Goal: Task Accomplishment & Management: Complete application form

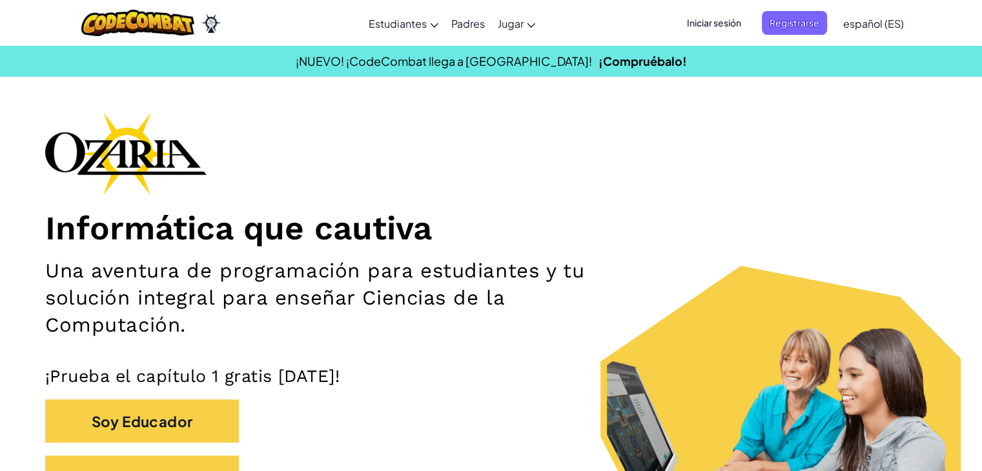
click at [793, 32] on span "Registrarse" at bounding box center [794, 23] width 65 height 24
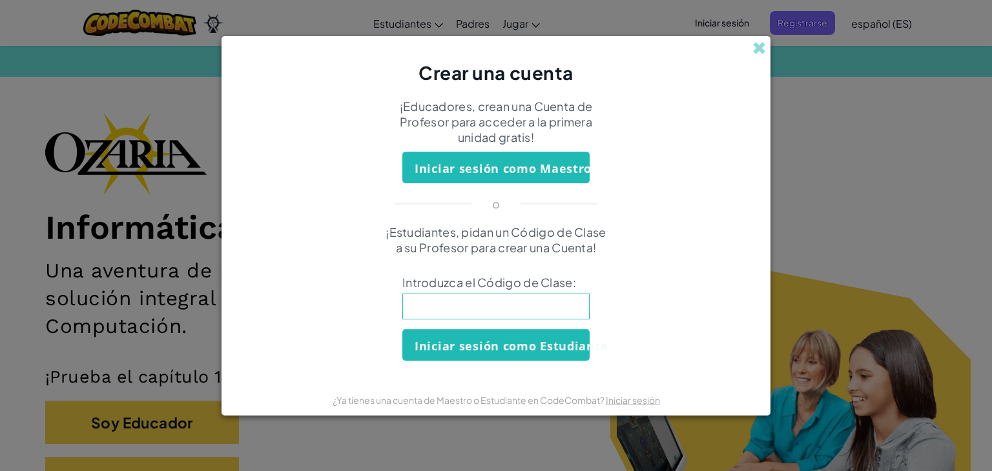
click at [549, 298] on input at bounding box center [495, 307] width 187 height 26
type input "ArtHelpEye"
click at [542, 348] on font "Iniciar sesión como Estudiante" at bounding box center [511, 345] width 193 height 15
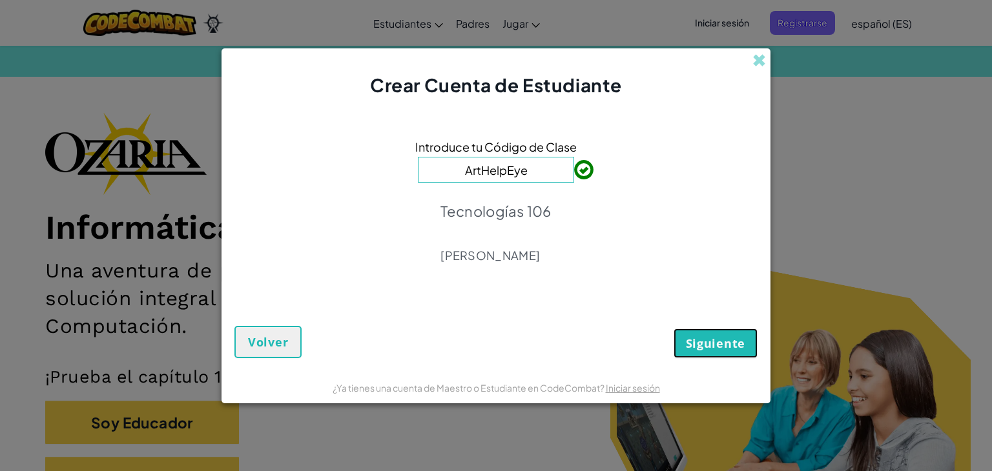
click at [683, 349] on button "Siguiente" at bounding box center [715, 344] width 84 height 30
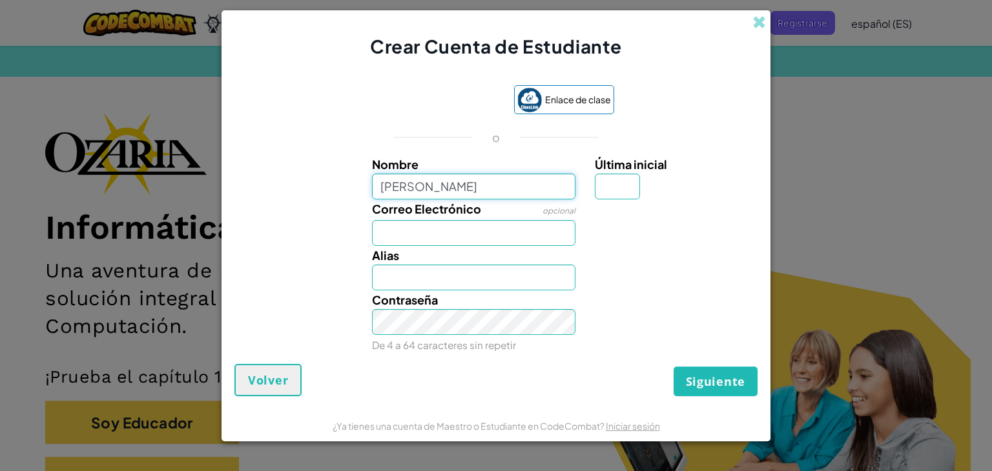
type input "[PERSON_NAME]"
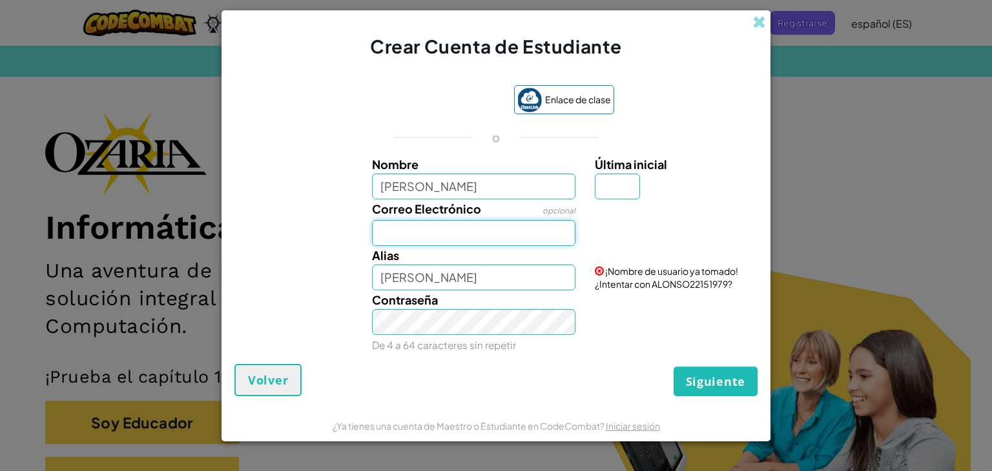
click at [479, 239] on input "Correo Electrónico" at bounding box center [474, 233] width 204 height 26
type input "a"
type input "AL07144449@tecmilenio"
click at [681, 378] on button "Siguiente" at bounding box center [715, 382] width 84 height 30
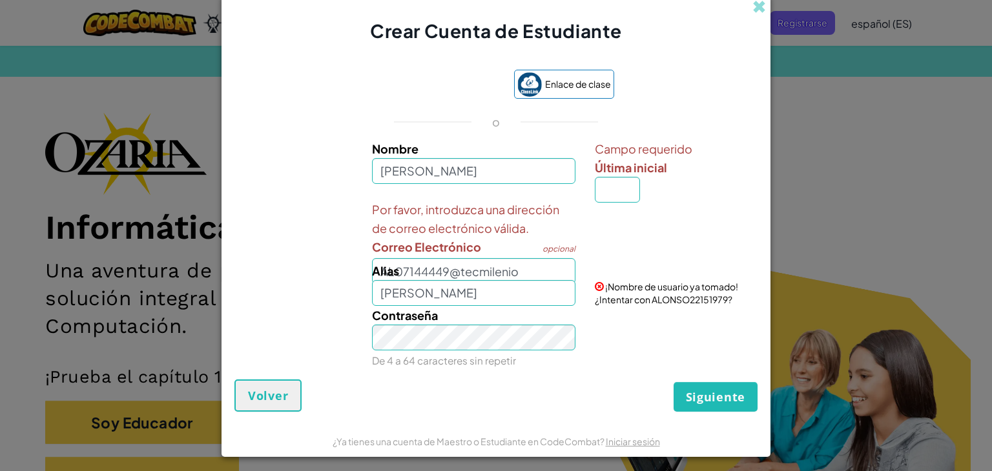
click at [550, 269] on div "[PERSON_NAME]" at bounding box center [473, 284] width 223 height 45
click at [446, 296] on input "[PERSON_NAME]" at bounding box center [474, 293] width 204 height 26
type input "A"
click at [446, 296] on input "Alias" at bounding box center [474, 293] width 204 height 26
click at [579, 245] on div "Por favor, introduzca una dirección de correo electrónico válida. Correo Electr…" at bounding box center [473, 242] width 223 height 84
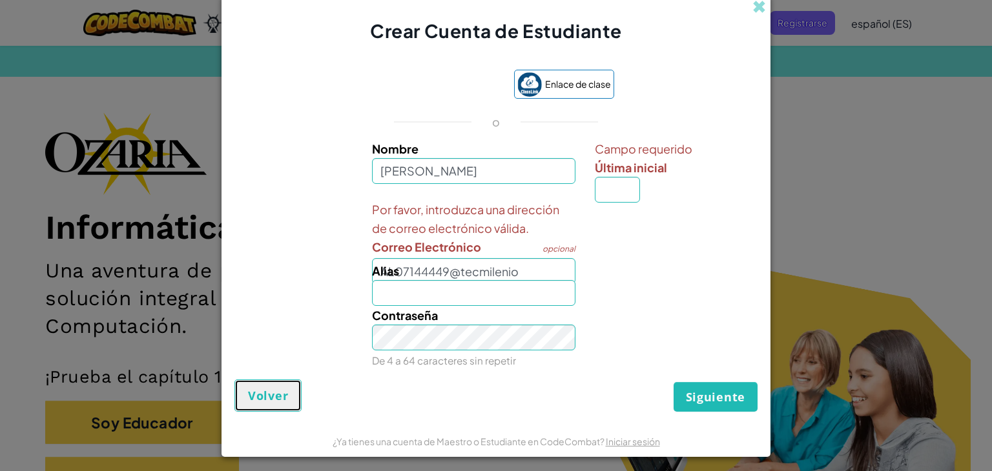
click at [285, 382] on button "Volver" at bounding box center [267, 396] width 67 height 32
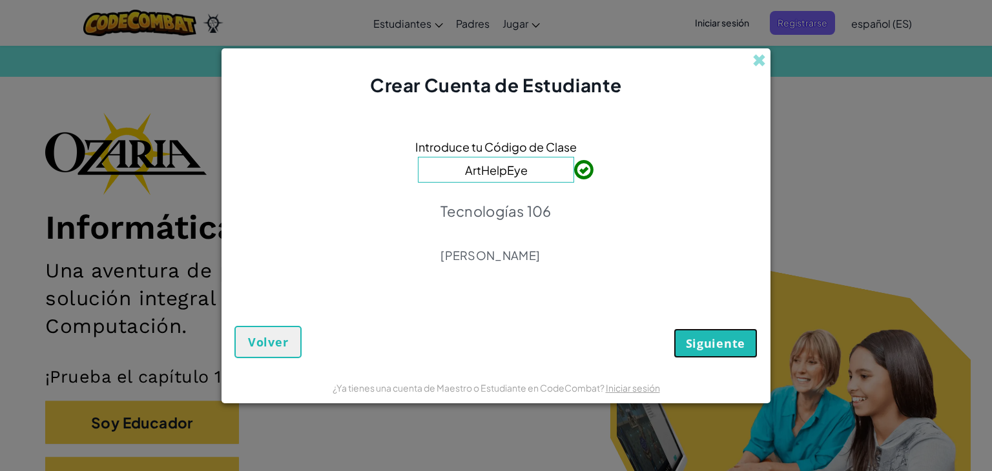
click at [737, 336] on font "Siguiente" at bounding box center [715, 343] width 59 height 15
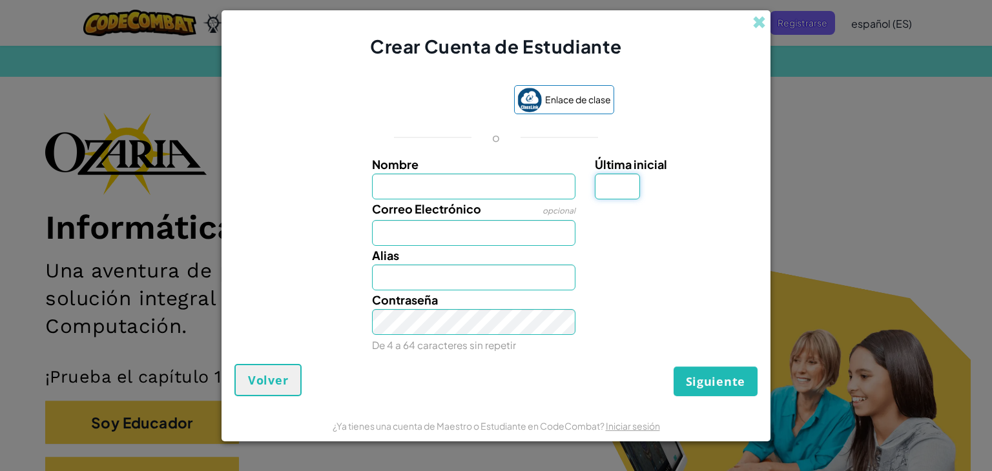
click at [612, 189] on input "Última inicial" at bounding box center [617, 187] width 45 height 26
type input "O"
click at [610, 194] on input "O" at bounding box center [617, 187] width 45 height 26
click at [506, 282] on input "O" at bounding box center [474, 278] width 204 height 26
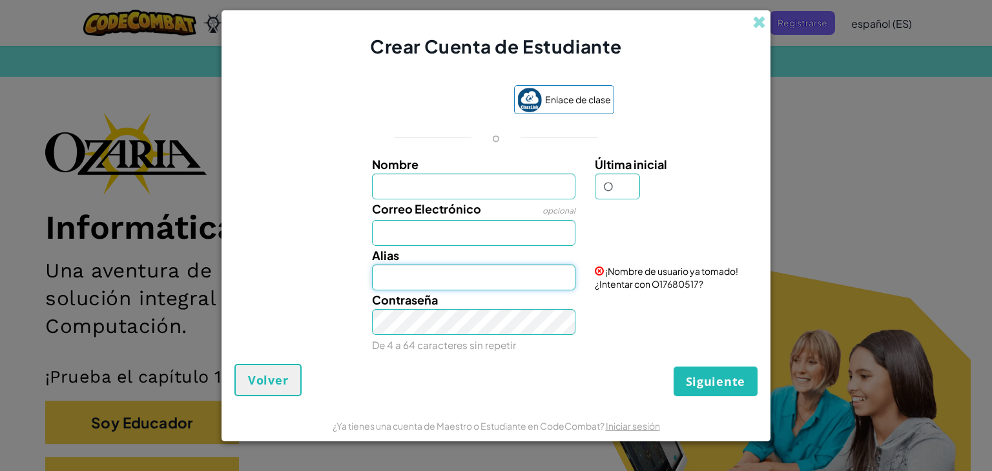
click at [506, 282] on input "Alias" at bounding box center [474, 278] width 204 height 26
type input "A"
type input "o"
click at [491, 262] on div "[PERSON_NAME]" at bounding box center [473, 268] width 223 height 45
click at [500, 273] on input "[PERSON_NAME]" at bounding box center [474, 278] width 204 height 26
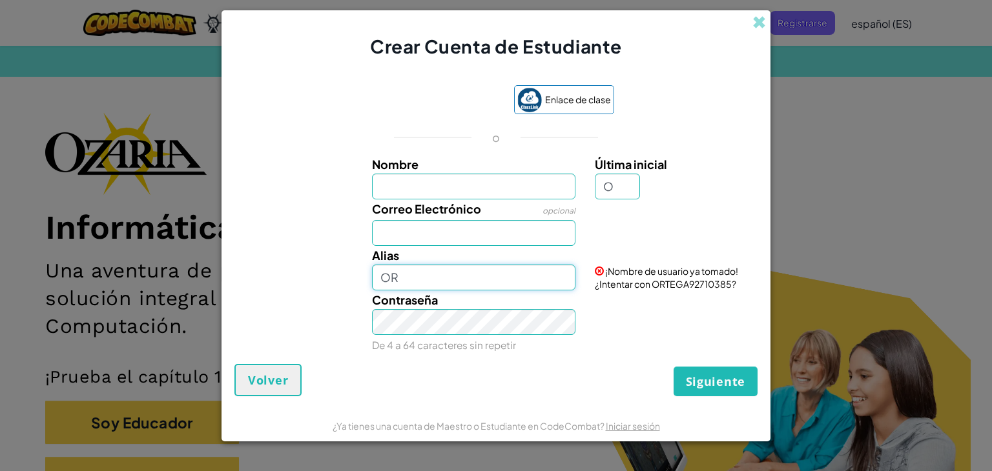
type input "O"
click at [554, 275] on input "RSOA" at bounding box center [474, 278] width 204 height 26
click at [553, 275] on input "RSOA" at bounding box center [474, 278] width 204 height 26
type input "RSOA"
click at [620, 179] on input "O" at bounding box center [617, 187] width 45 height 26
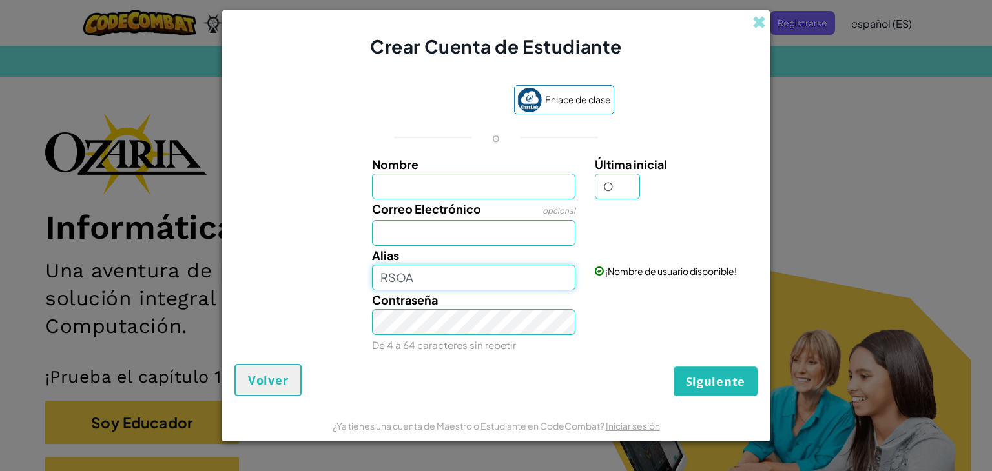
click at [548, 274] on input "RSOA" at bounding box center [474, 278] width 204 height 26
click at [522, 229] on input "Correo Electrónico" at bounding box center [474, 233] width 204 height 26
type input "AL07144449@tecmilenio"
click at [501, 191] on input "Nombre" at bounding box center [474, 187] width 204 height 26
type input "[PERSON_NAME]"
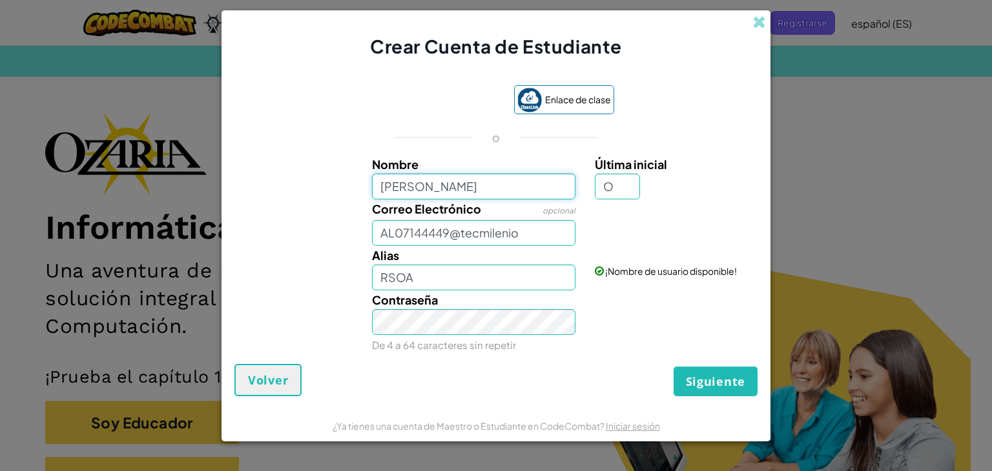
type input "ALONSOO"
type input "[PERSON_NAME]"
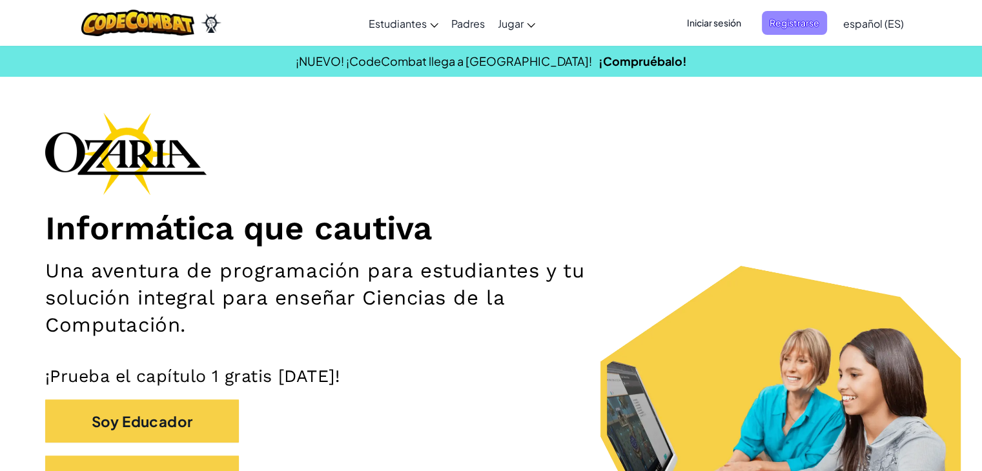
click at [793, 19] on font "Registrarse" at bounding box center [795, 23] width 50 height 12
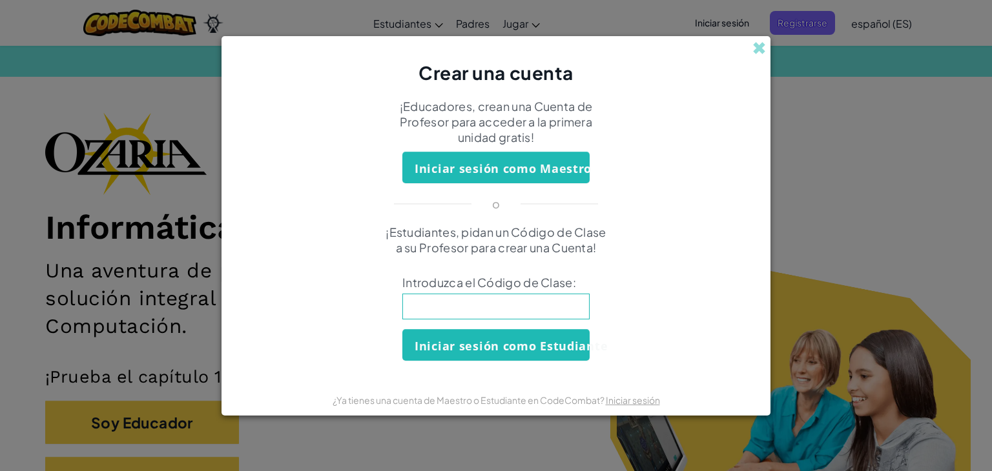
click at [507, 298] on input at bounding box center [495, 307] width 187 height 26
type input "ArtHelpEye"
click at [511, 349] on font "Iniciar sesión como Estudiante" at bounding box center [511, 345] width 193 height 15
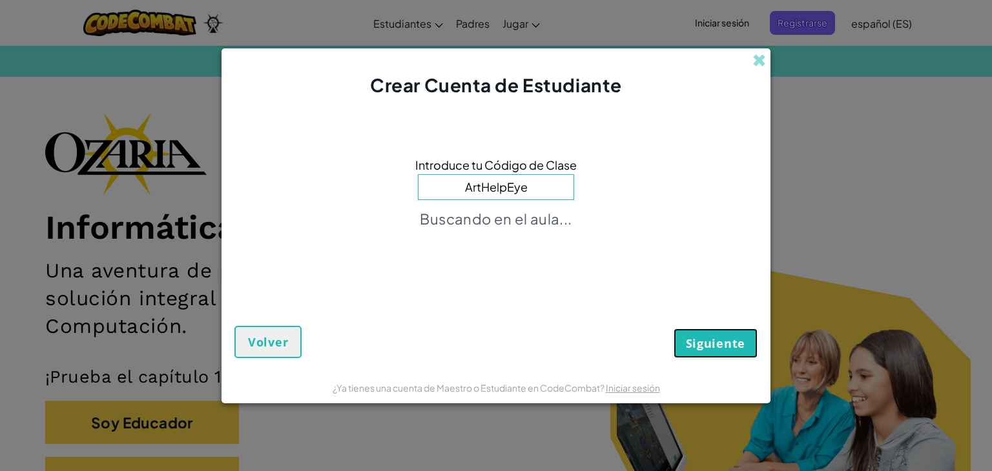
click at [690, 343] on font "Siguiente" at bounding box center [715, 343] width 59 height 15
click at [856, 134] on div "Crear Cuenta de Estudiante Introduce tu Código de Clase ArtHelpEye Buscando en …" at bounding box center [496, 235] width 992 height 471
click at [262, 324] on div "Siguiente Volver" at bounding box center [495, 320] width 523 height 77
click at [269, 331] on button "Volver" at bounding box center [267, 342] width 67 height 32
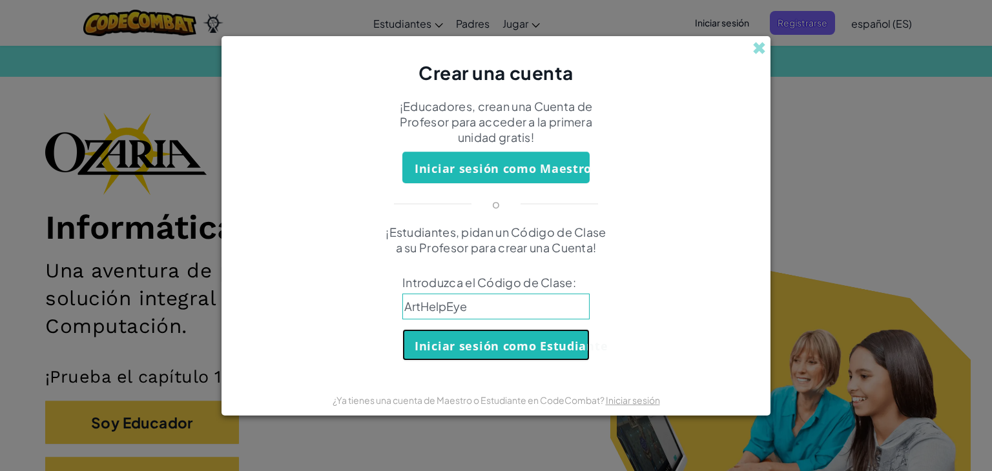
click at [473, 342] on font "Iniciar sesión como Estudiante" at bounding box center [511, 345] width 193 height 15
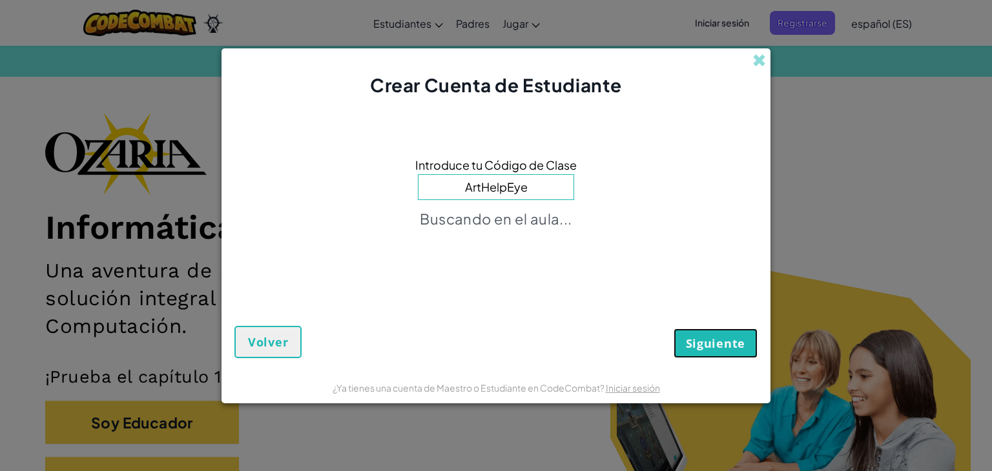
click at [690, 345] on font "Siguiente" at bounding box center [715, 343] width 59 height 15
click at [765, 65] on span at bounding box center [759, 61] width 14 height 14
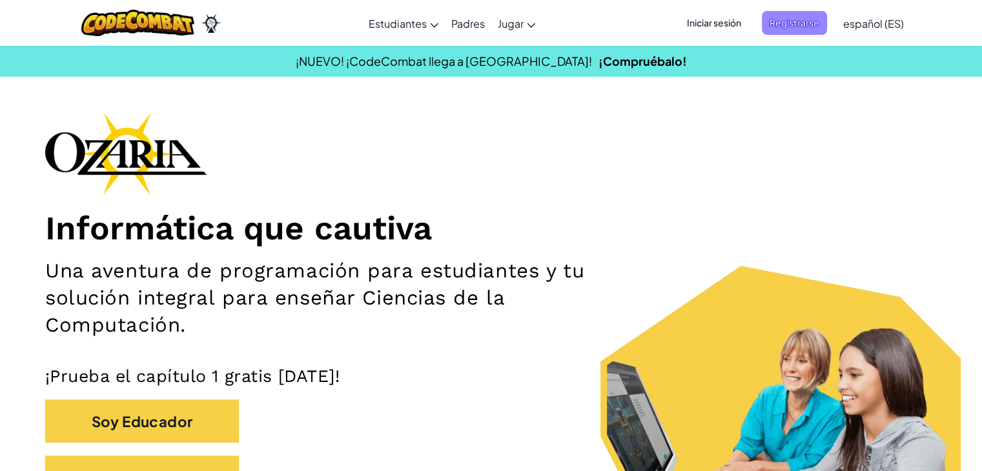
click at [782, 24] on font "Registrarse" at bounding box center [795, 23] width 50 height 12
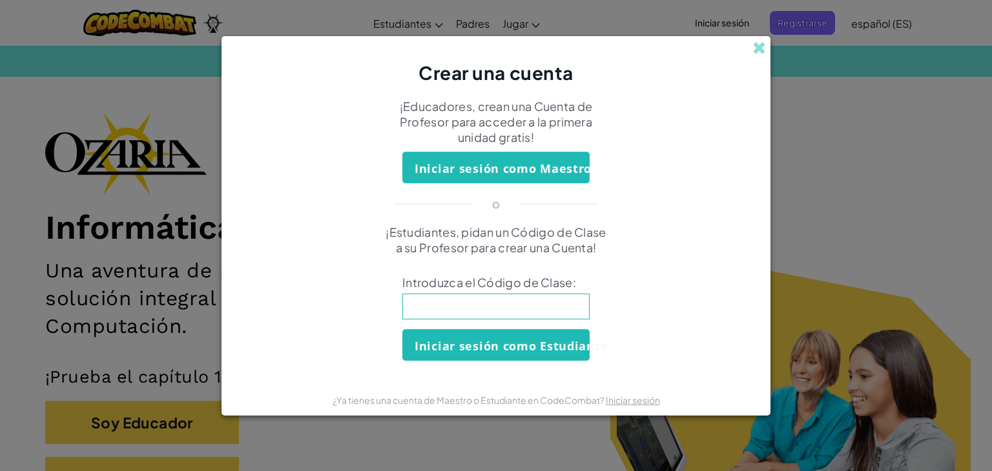
click at [483, 291] on div "¡Estudiantes, pidan un Código de Clase a su Profesor para crear una Cuenta! Int…" at bounding box center [495, 293] width 523 height 136
click at [480, 305] on input at bounding box center [495, 307] width 187 height 26
type input "ArtHelpEye"
click at [478, 341] on font "Iniciar sesión como Estudiante" at bounding box center [511, 345] width 193 height 15
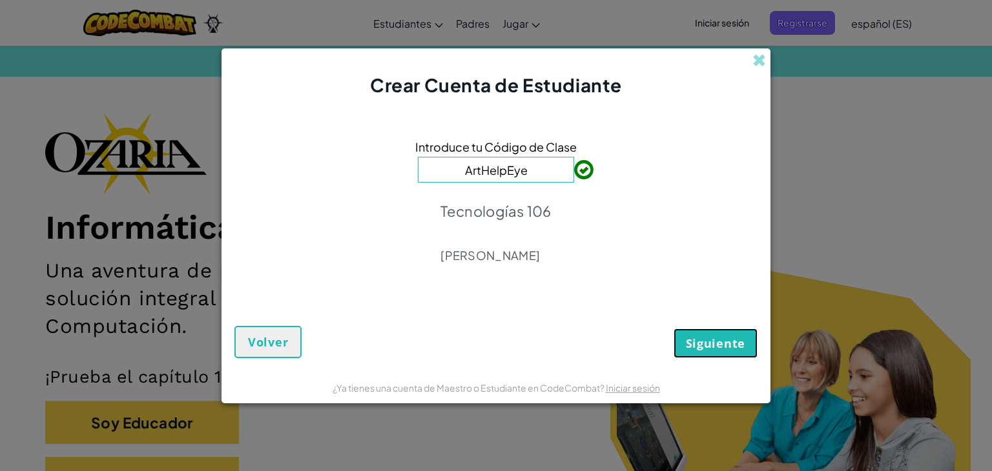
click at [726, 341] on font "Siguiente" at bounding box center [715, 343] width 59 height 15
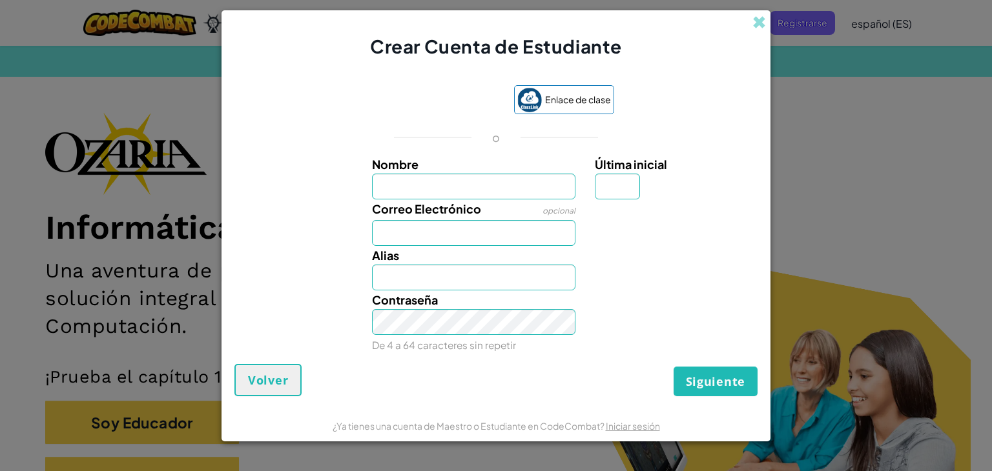
click at [488, 187] on input "Nombre" at bounding box center [474, 187] width 204 height 26
type input "[PERSON_NAME]"
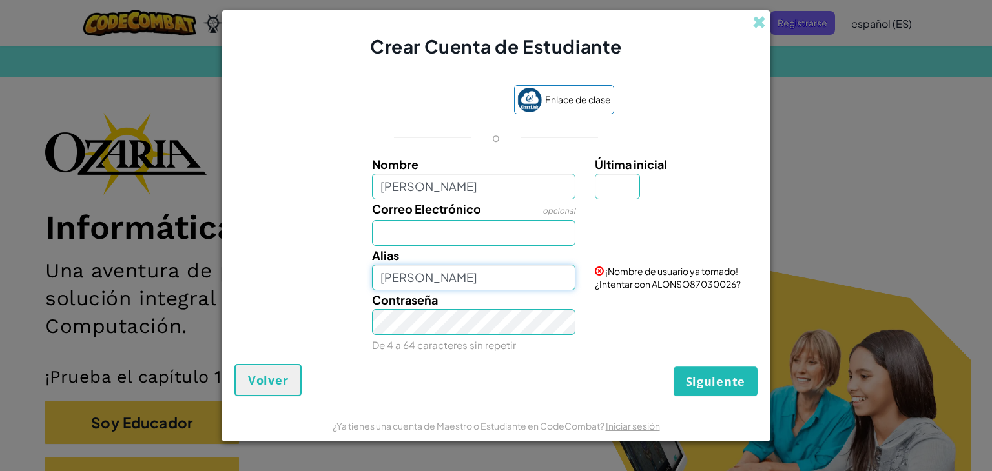
click at [480, 279] on input "[PERSON_NAME]" at bounding box center [474, 278] width 204 height 26
type input "A"
type input "S"
type input "RSOA"
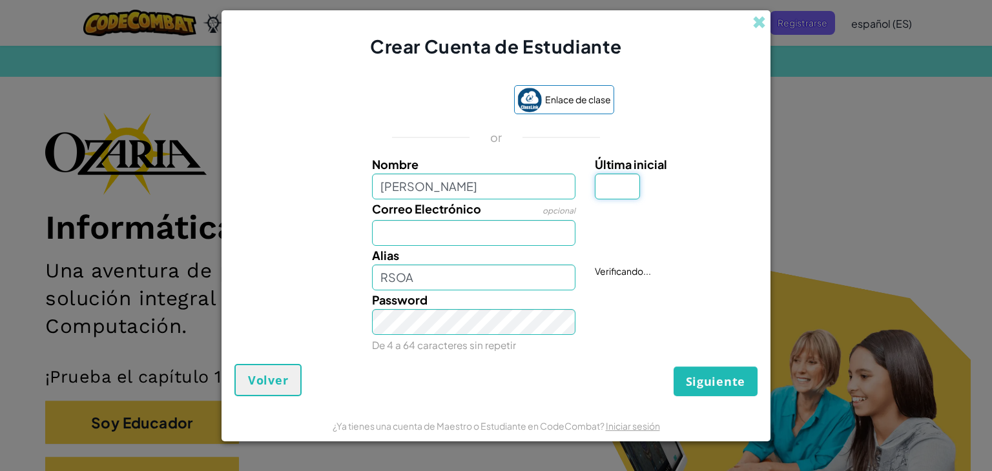
click at [608, 184] on input "Última inicial" at bounding box center [617, 187] width 45 height 26
type input "O"
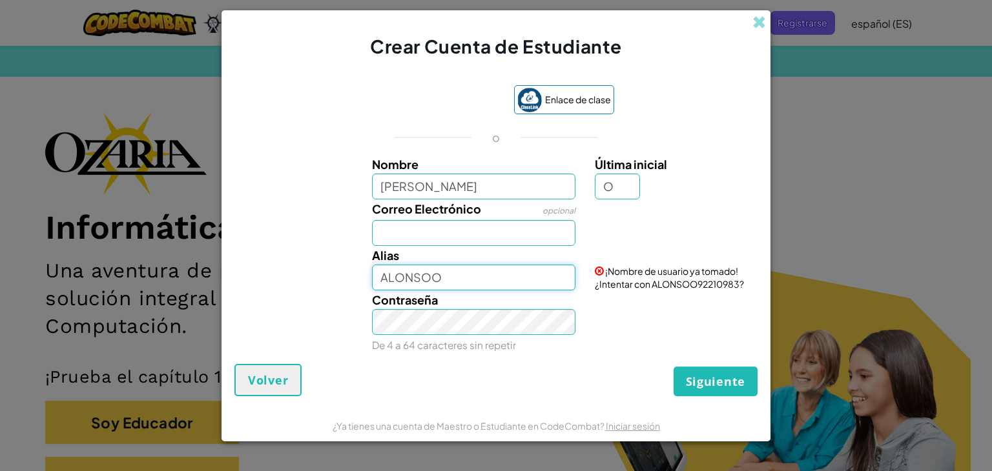
click at [508, 268] on input "ALONSOO" at bounding box center [474, 278] width 204 height 26
type input "A"
type input "RSOA"
click at [626, 189] on input "O" at bounding box center [617, 187] width 45 height 26
click at [544, 272] on input "RSOA" at bounding box center [474, 278] width 204 height 26
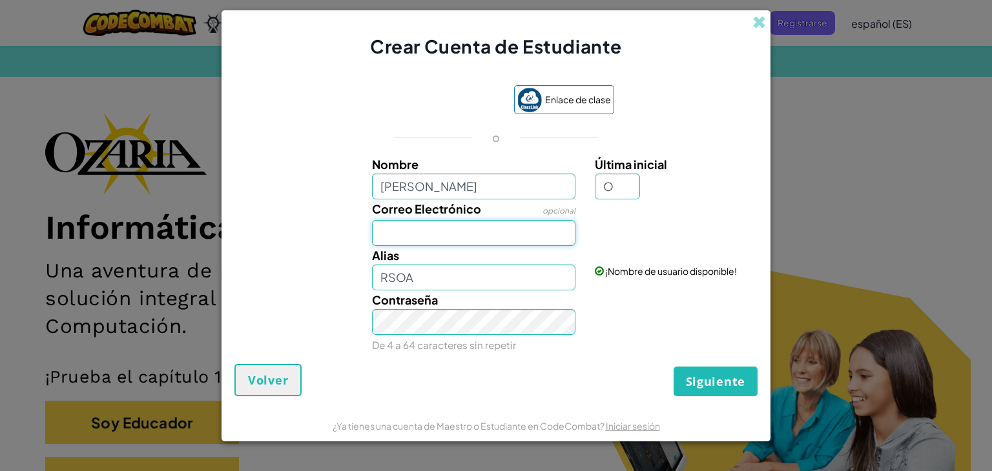
click at [526, 231] on input "Correo Electrónico" at bounding box center [474, 233] width 204 height 26
type input "AL07144449@tecmilenio"
click at [705, 375] on font "Siguiente" at bounding box center [715, 381] width 59 height 15
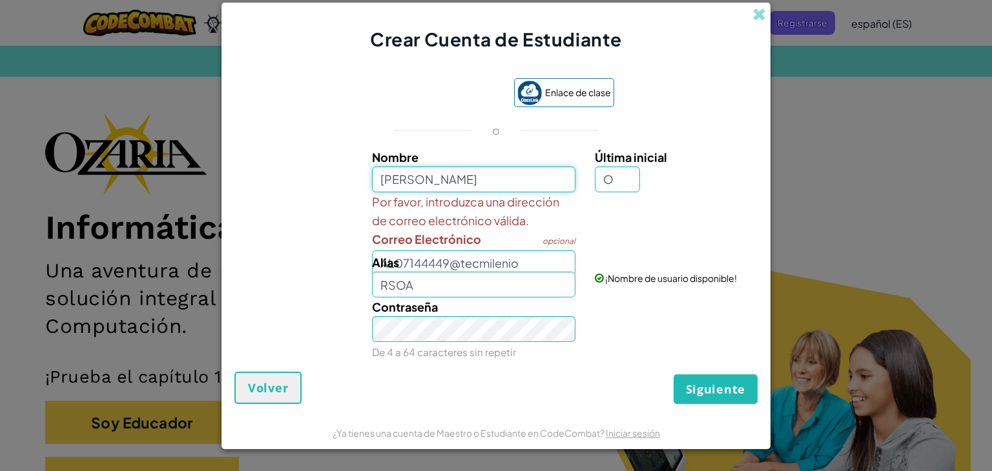
click at [486, 176] on input "[PERSON_NAME]" at bounding box center [474, 180] width 204 height 26
type input "[PERSON_NAME]"
click at [522, 261] on div "Alias RSOA" at bounding box center [473, 275] width 223 height 45
click at [511, 263] on div "Alias RSOA" at bounding box center [473, 275] width 223 height 45
click at [515, 259] on div "Alias RSOA" at bounding box center [473, 275] width 223 height 45
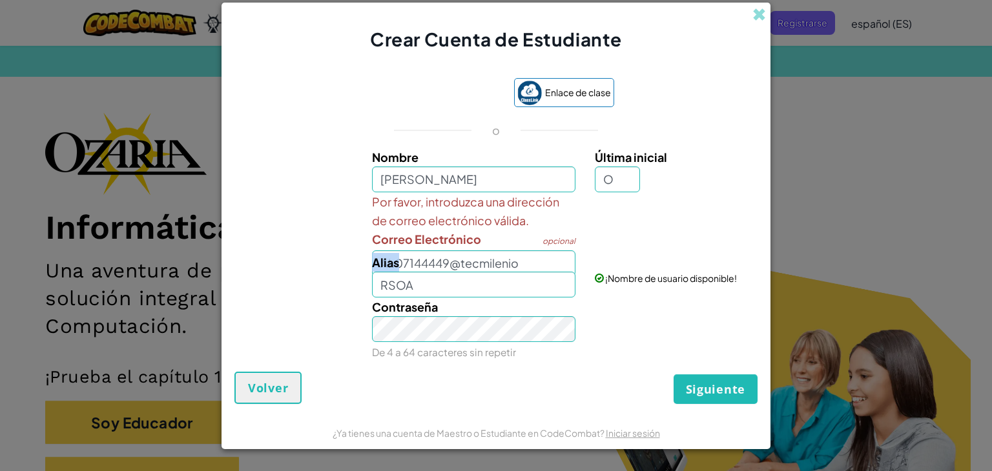
click at [515, 259] on div "Alias RSOA" at bounding box center [473, 275] width 223 height 45
click at [347, 284] on div "Alias RSOA ¡Nombre de usuario disponible!" at bounding box center [496, 275] width 536 height 45
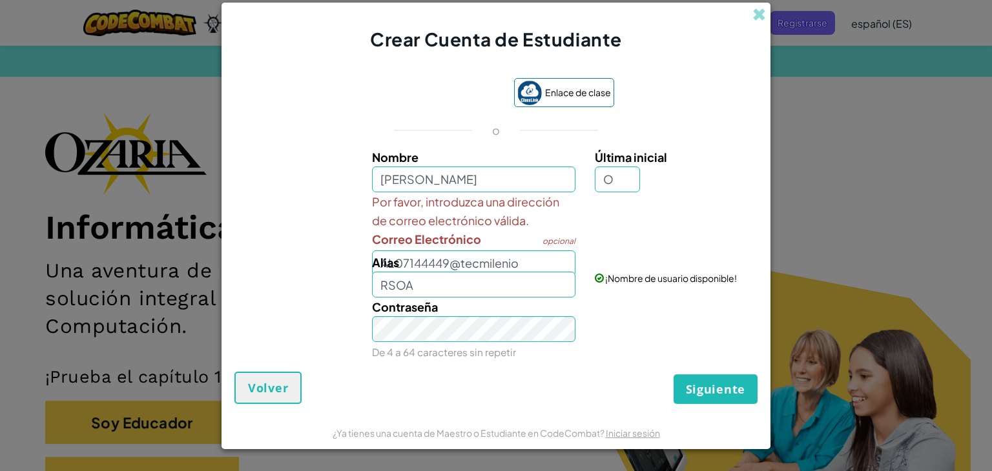
click at [516, 262] on div "Alias RSOA" at bounding box center [473, 275] width 223 height 45
click at [521, 263] on div "Alias RSOA" at bounding box center [473, 275] width 223 height 45
click at [515, 265] on div "Alias RSOA" at bounding box center [473, 275] width 223 height 45
click at [263, 389] on font "Volver" at bounding box center [268, 387] width 40 height 15
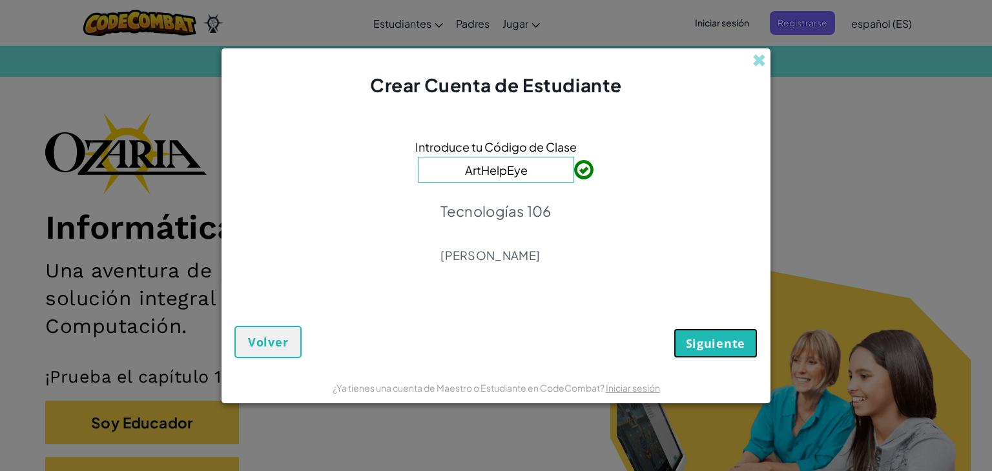
click at [717, 343] on font "Siguiente" at bounding box center [715, 343] width 59 height 15
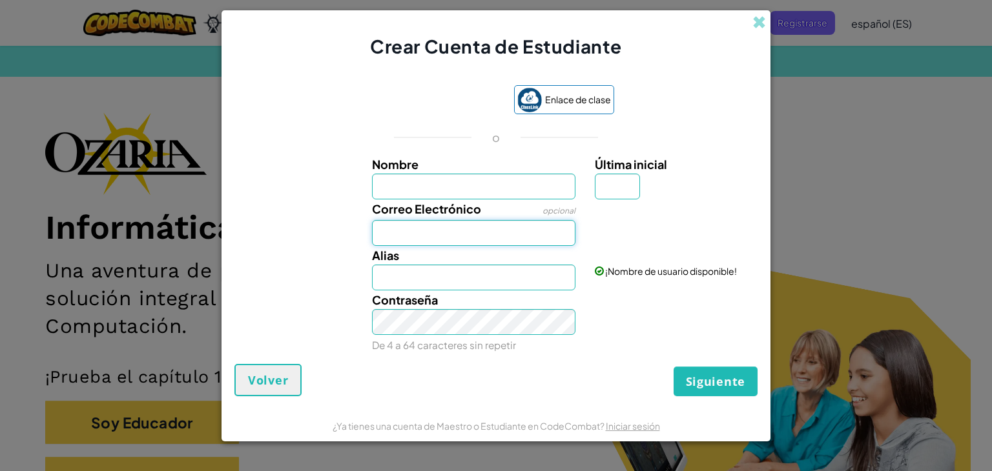
click at [538, 233] on input "Correo Electrónico" at bounding box center [474, 233] width 204 height 26
type input "[EMAIL_ADDRESS][DOMAIN_NAME]"
click at [502, 189] on input "Nombre" at bounding box center [474, 187] width 204 height 26
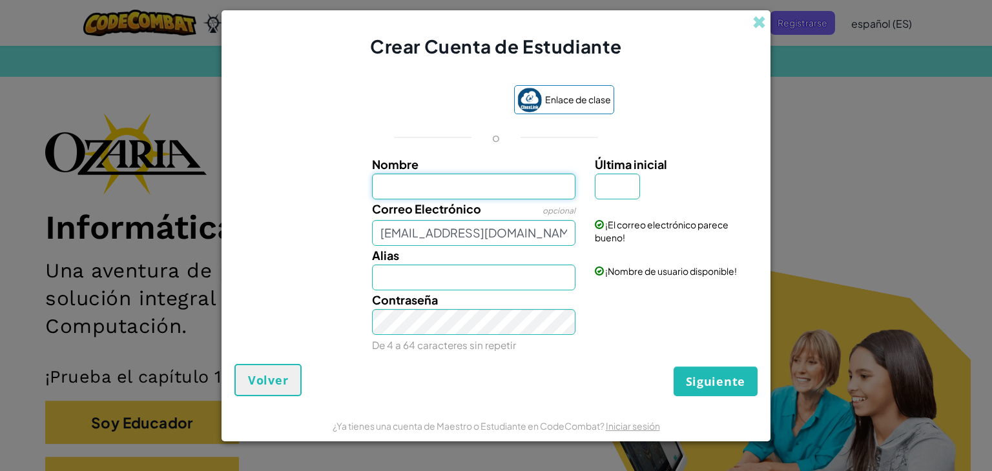
type input "[PERSON_NAME]"
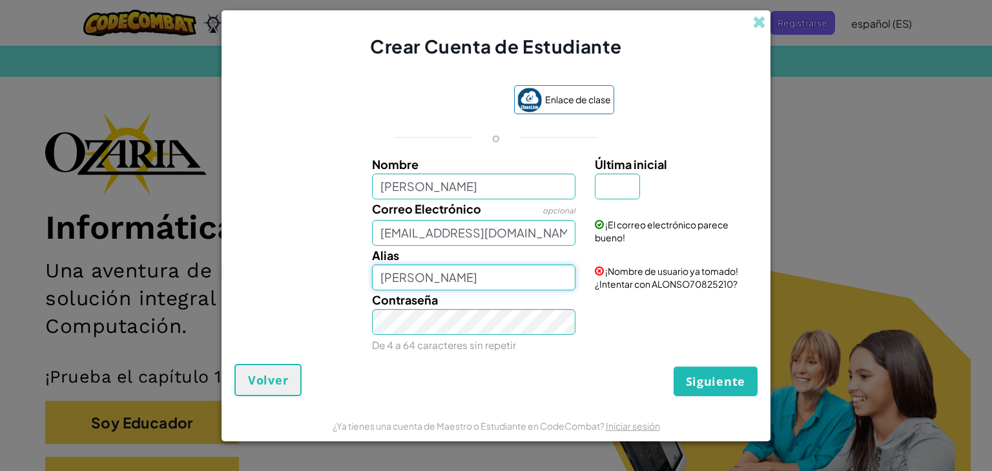
click at [484, 271] on input "[PERSON_NAME]" at bounding box center [474, 278] width 204 height 26
type input "A"
type input "RSOA"
click at [624, 190] on input "Última inicial" at bounding box center [617, 187] width 45 height 26
type input "O"
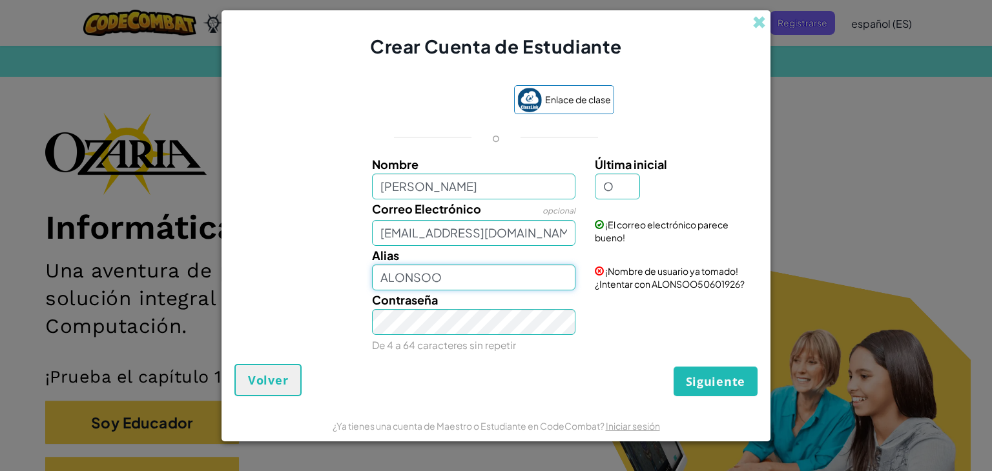
click at [545, 287] on input "ALONSOO" at bounding box center [474, 278] width 204 height 26
type input "A"
type input "RSOA"
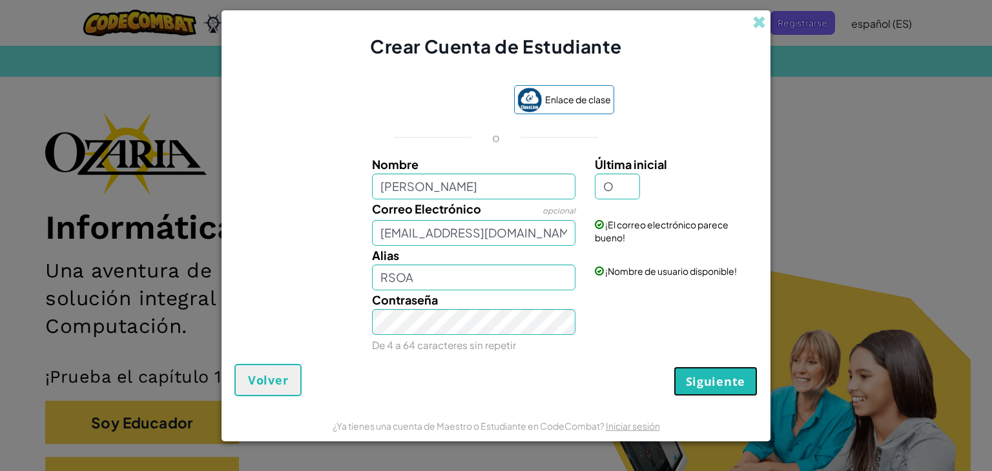
click at [703, 387] on font "Siguiente" at bounding box center [715, 381] width 59 height 15
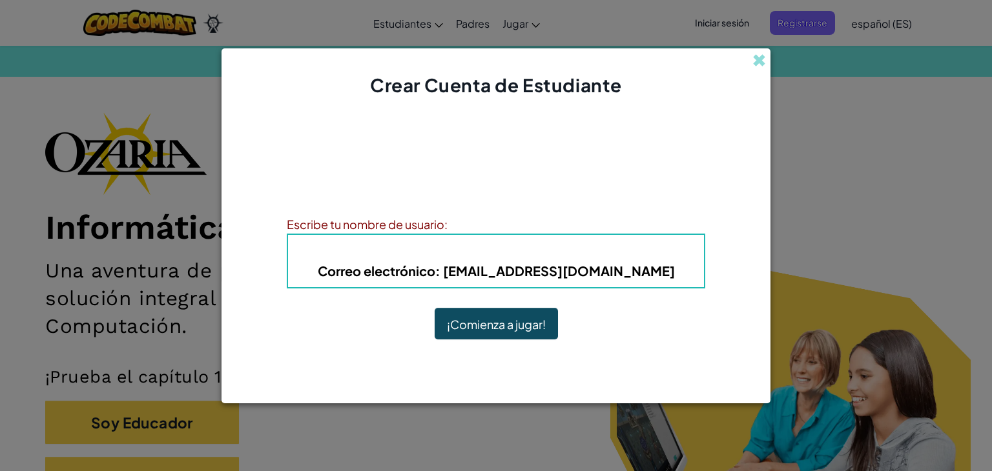
click at [511, 318] on font "¡Comienza a jugar!" at bounding box center [496, 324] width 99 height 15
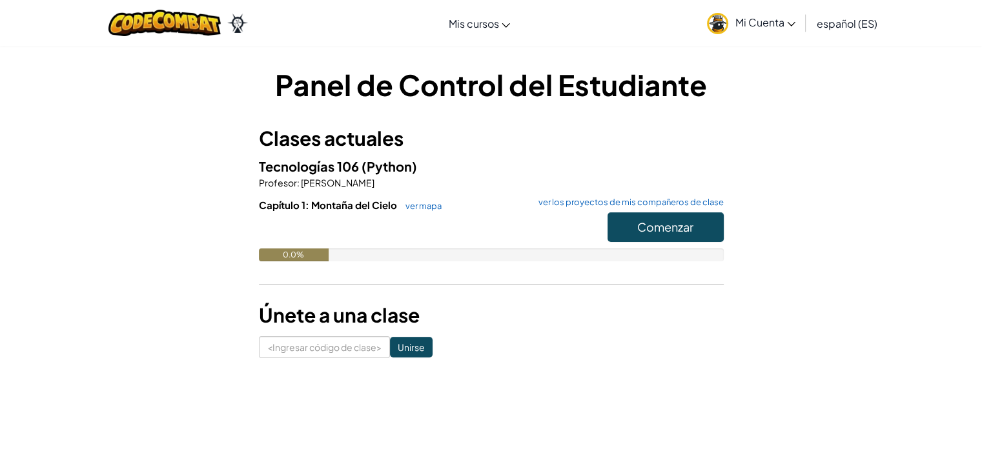
click at [683, 125] on h3 "Clases actuales" at bounding box center [491, 138] width 465 height 29
click at [339, 348] on input at bounding box center [324, 347] width 131 height 22
